Goal: Navigation & Orientation: Understand site structure

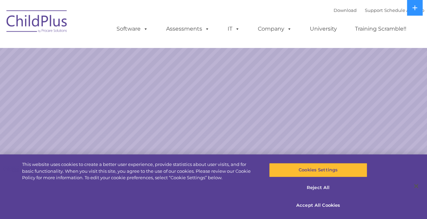
select select "MEDIUM"
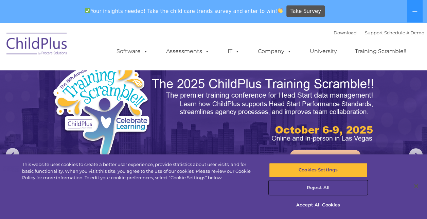
click at [318, 189] on button "Reject All" at bounding box center [318, 187] width 98 height 14
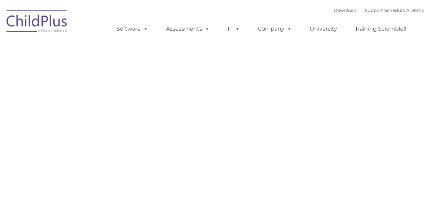
type input ""
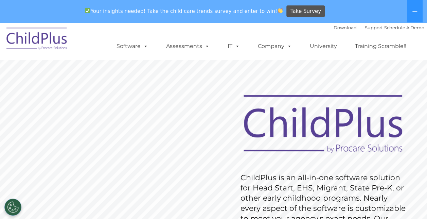
click at [51, 42] on img at bounding box center [37, 40] width 68 height 34
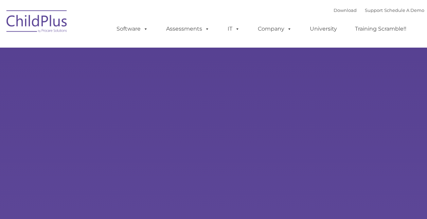
type input ""
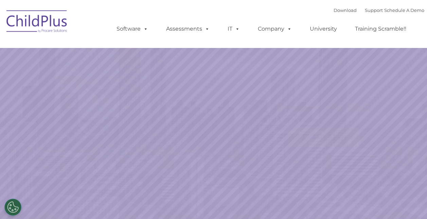
select select "MEDIUM"
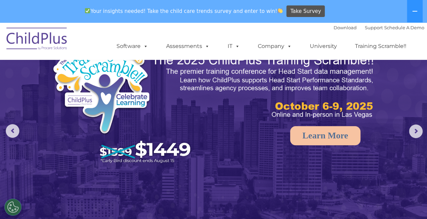
scroll to position [16, 0]
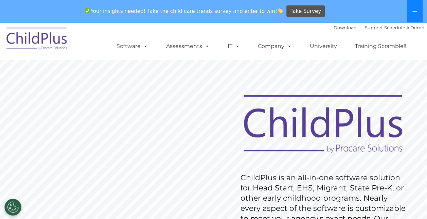
click at [414, 14] on button at bounding box center [415, 11] width 16 height 22
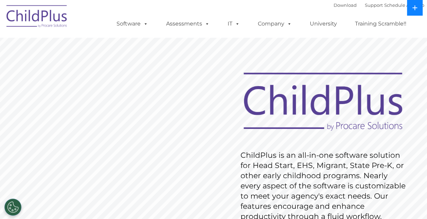
click at [416, 7] on icon at bounding box center [414, 7] width 5 height 5
